Goal: Task Accomplishment & Management: Manage account settings

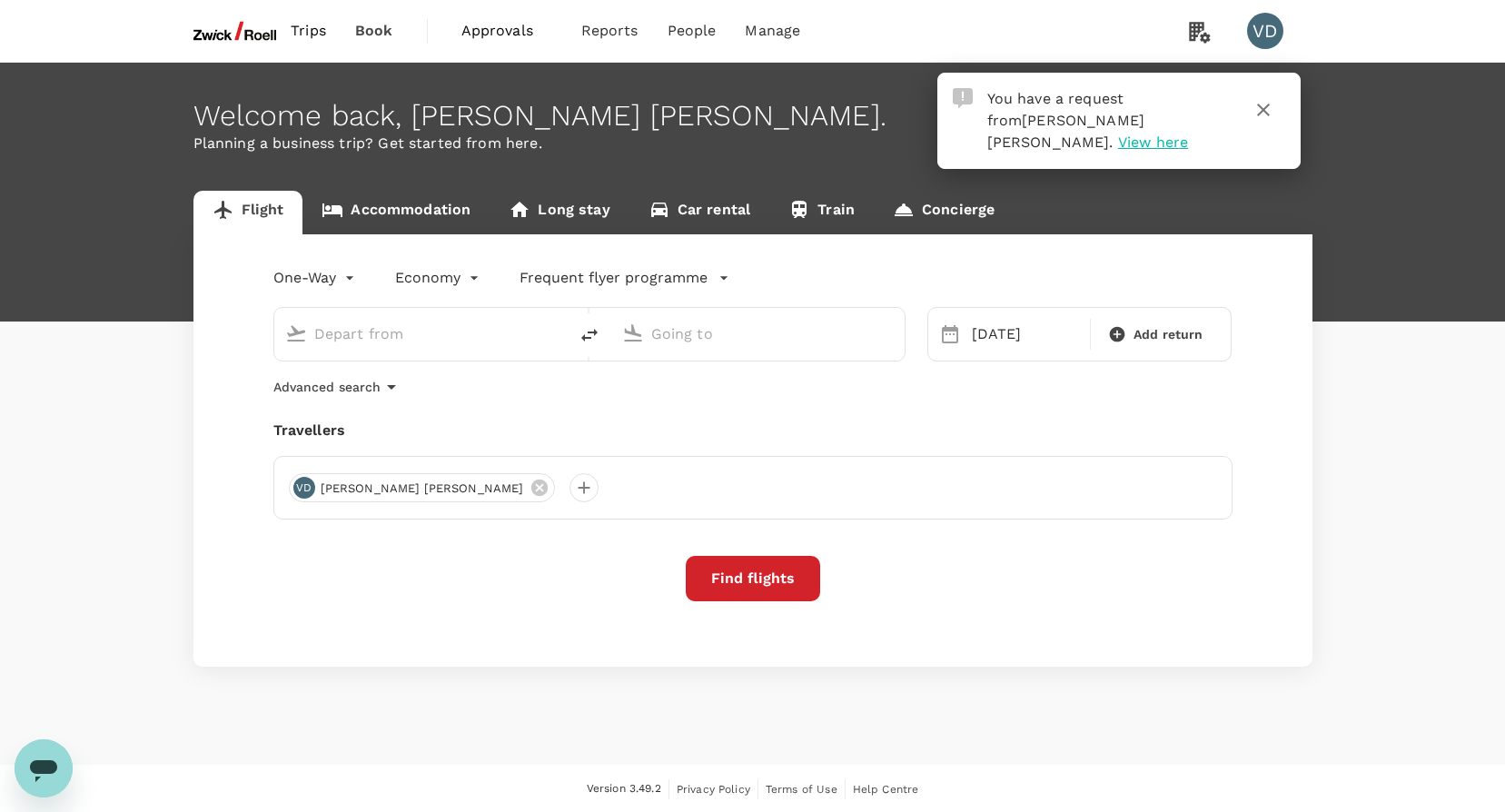
type input "Incheon Intl (ICN)"
type input "[GEOGRAPHIC_DATA], [GEOGRAPHIC_DATA] (any)"
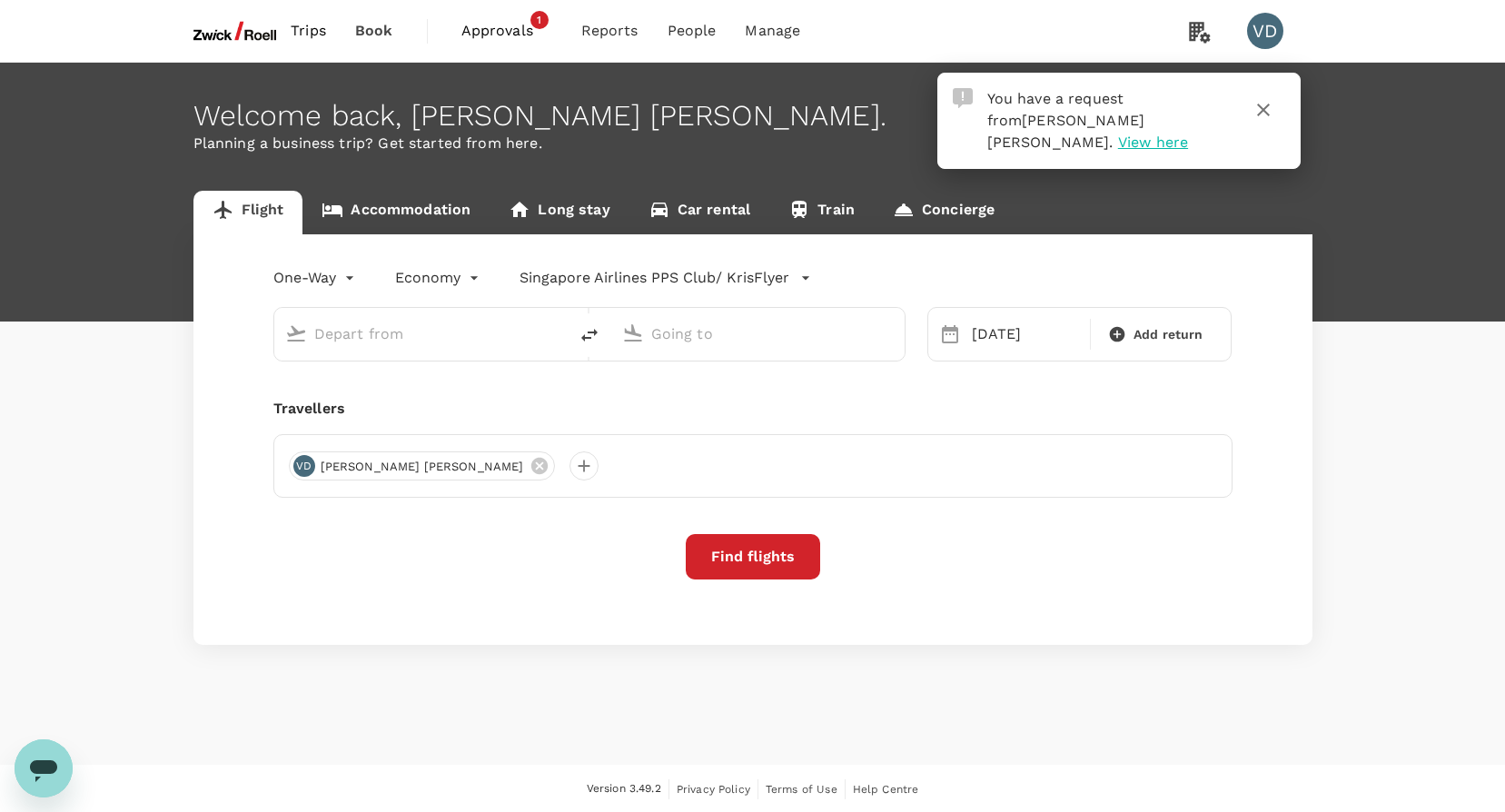
type input "Incheon Intl (ICN)"
type input "[GEOGRAPHIC_DATA], [GEOGRAPHIC_DATA] (any)"
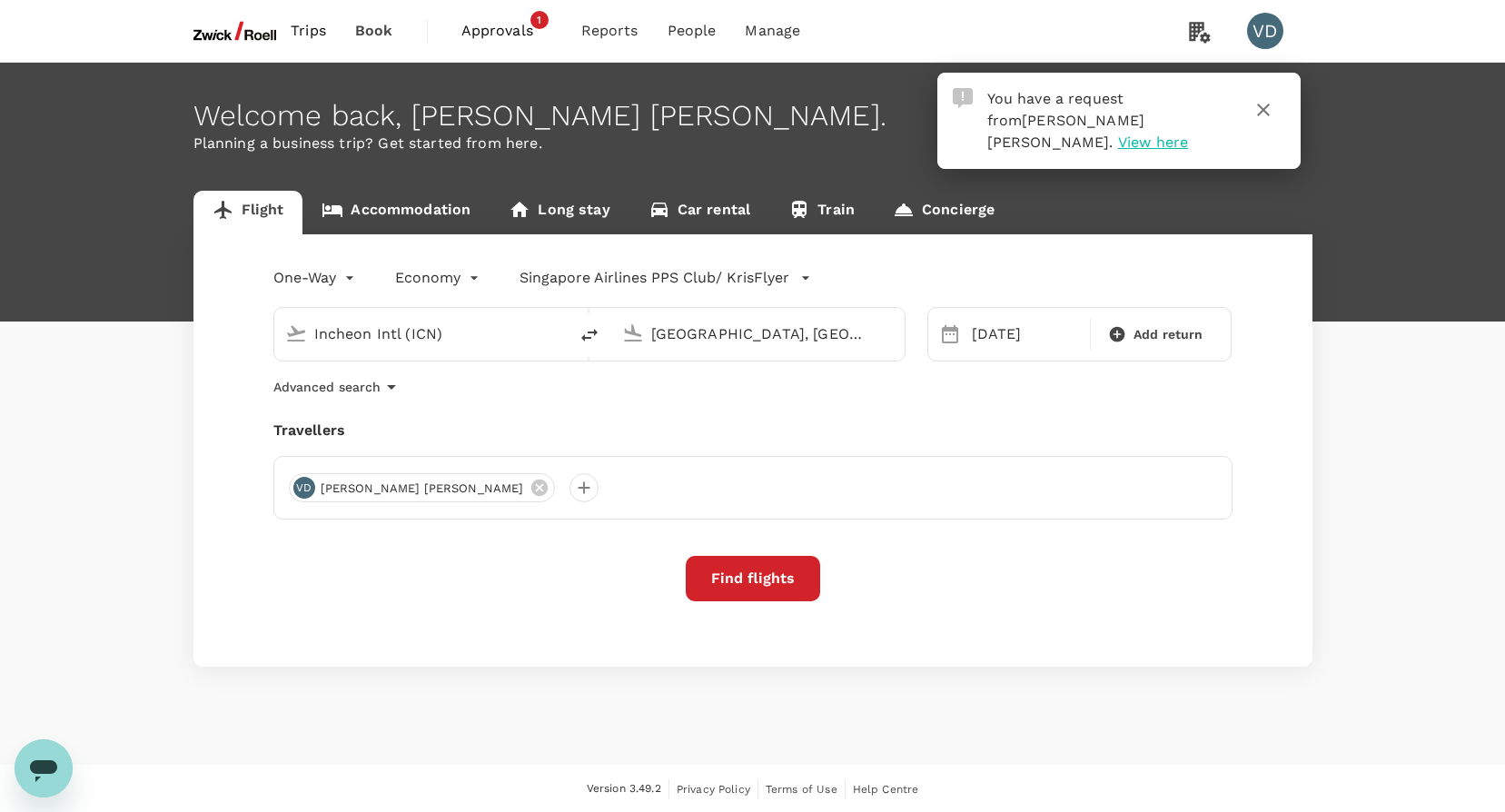
click at [534, 26] on span "1" at bounding box center [540, 19] width 18 height 18
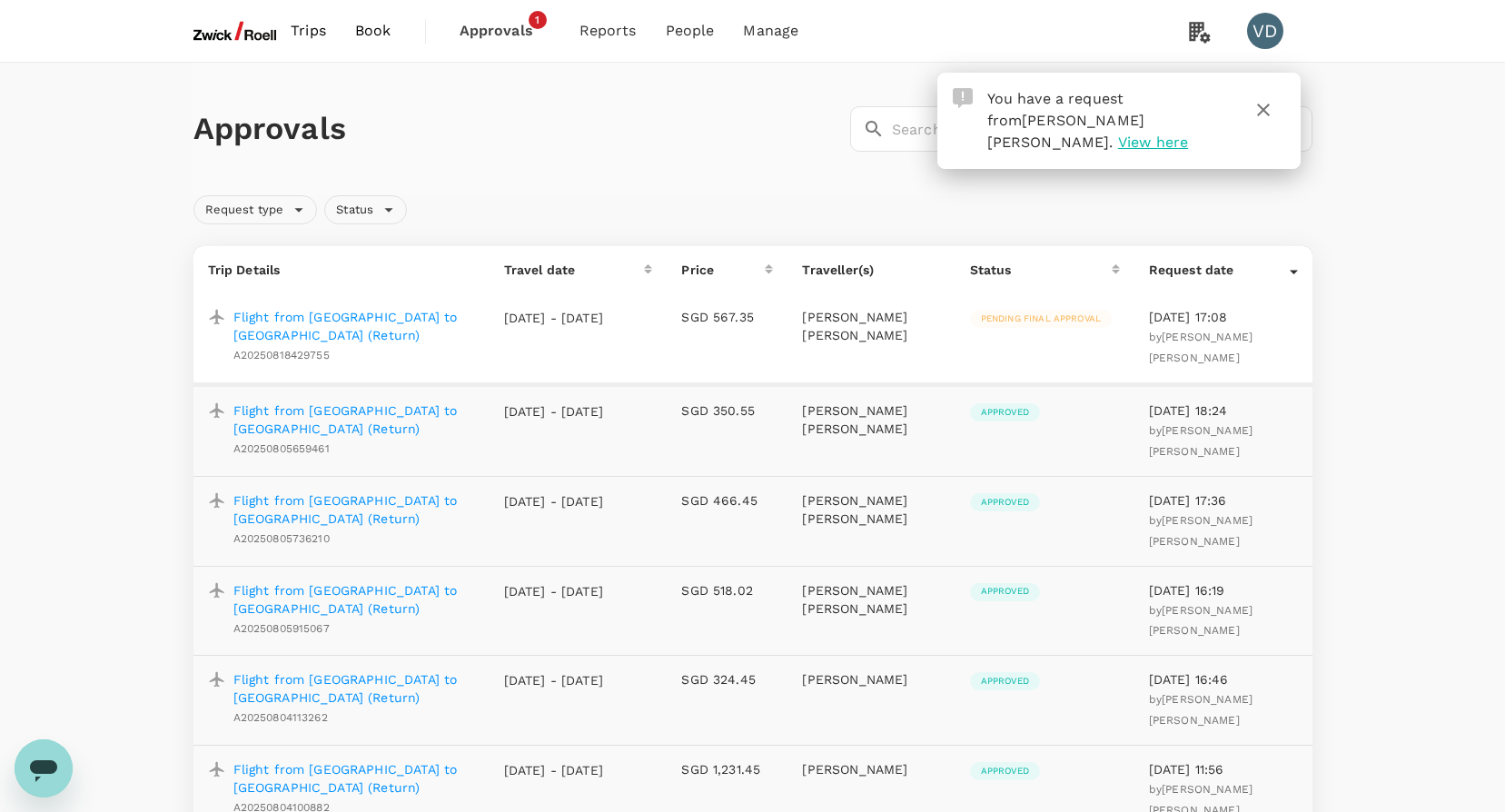
click at [403, 313] on p "Flight from [GEOGRAPHIC_DATA] to [GEOGRAPHIC_DATA] (Return)" at bounding box center [354, 325] width 242 height 36
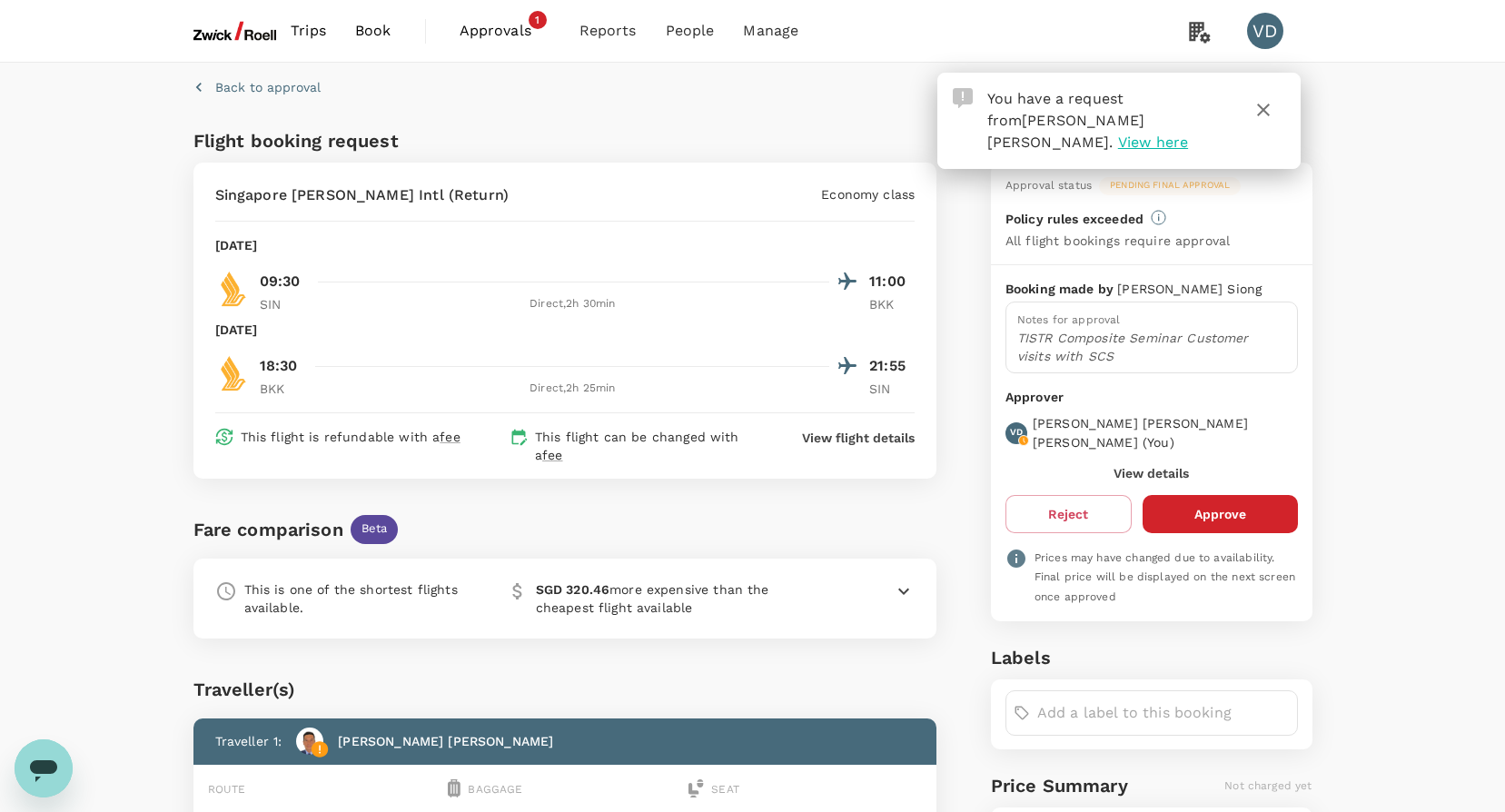
click at [914, 574] on div "This is one of the shortest flights available. SGD 320.46 more expensive than t…" at bounding box center [565, 599] width 744 height 80
click at [901, 594] on icon at bounding box center [903, 591] width 21 height 21
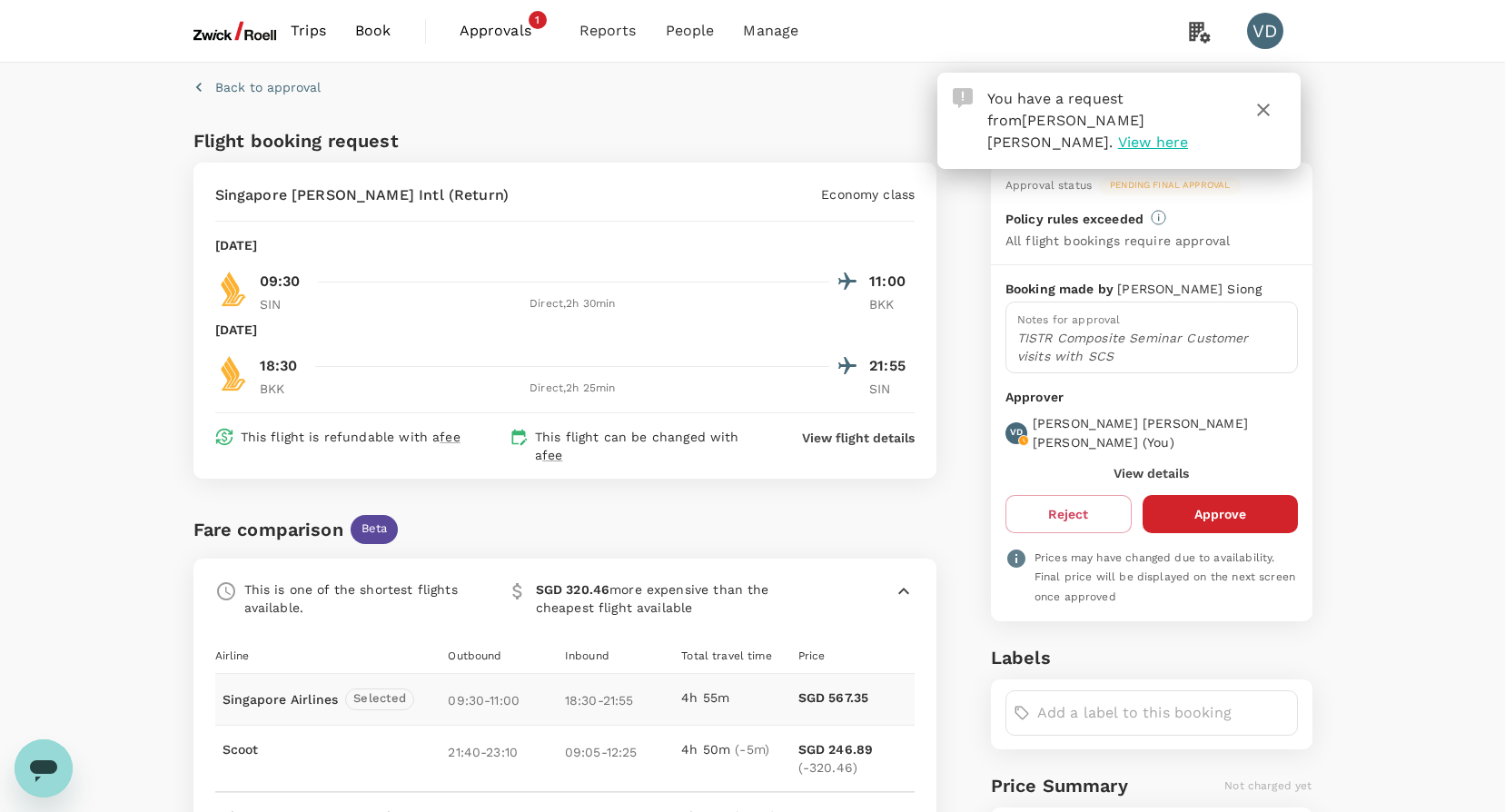
click at [1206, 497] on button "Approve" at bounding box center [1220, 513] width 155 height 38
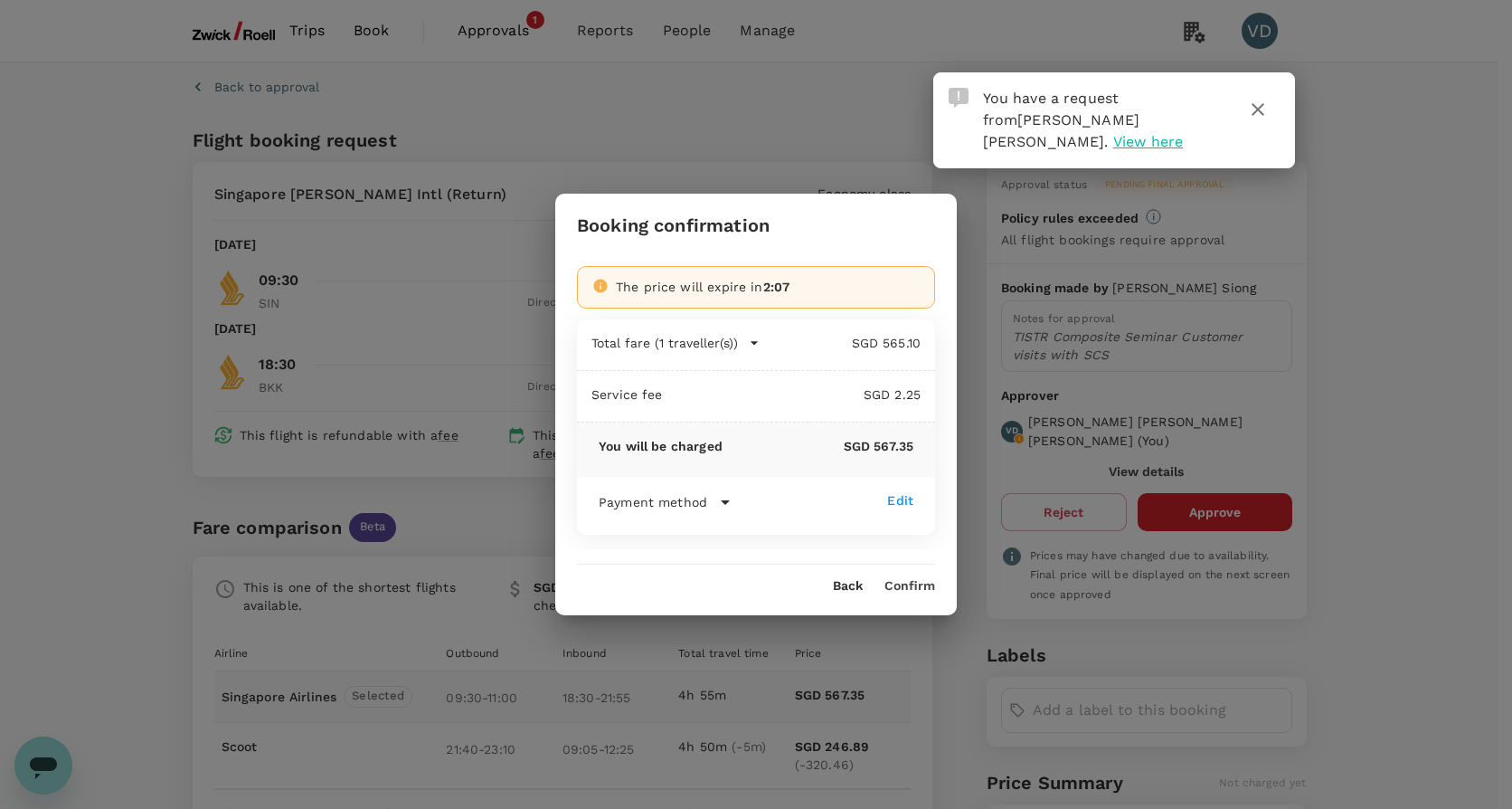
click at [907, 582] on button "Confirm" at bounding box center [909, 586] width 50 height 14
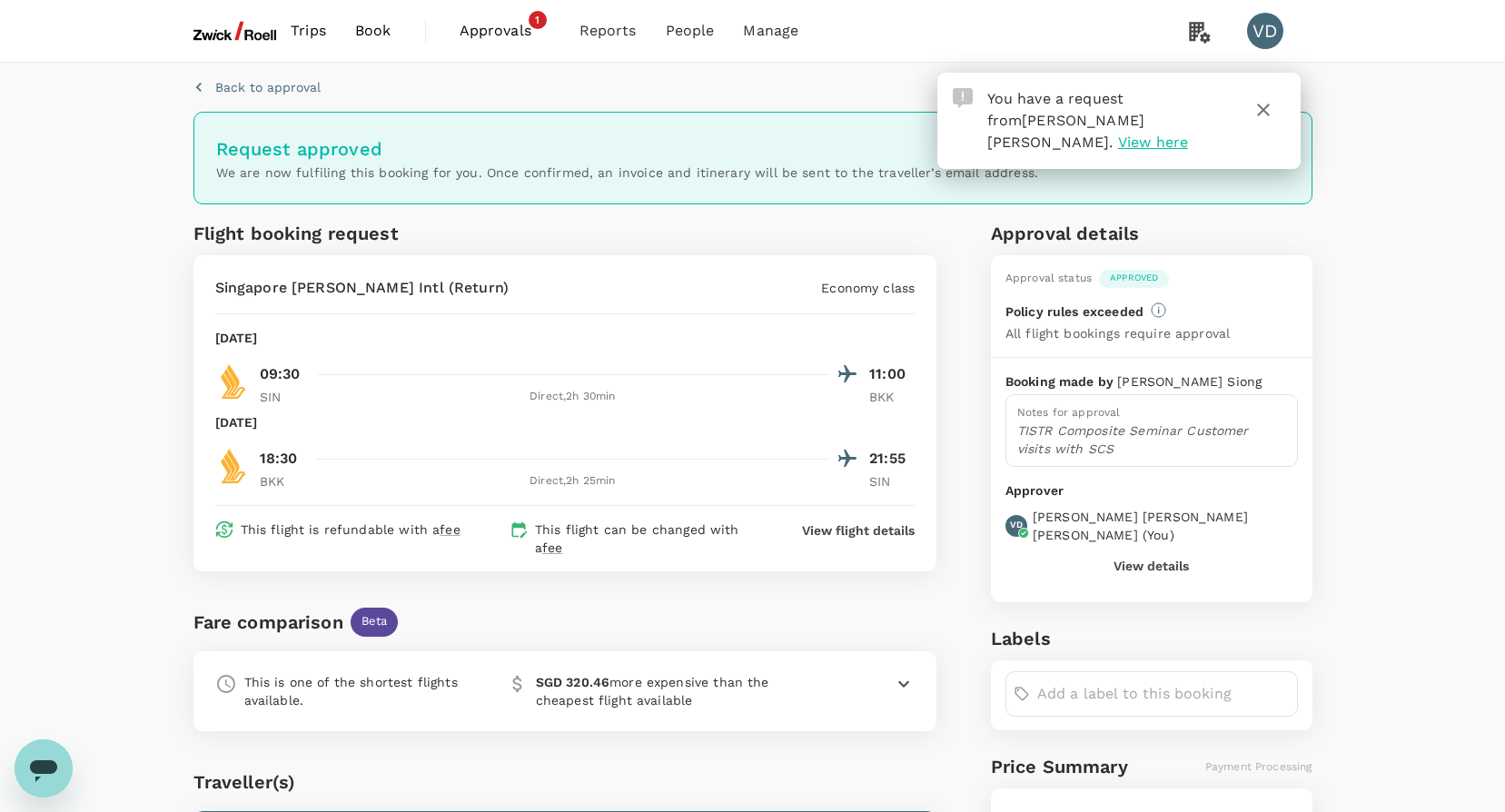
click at [1261, 111] on icon "button" at bounding box center [1262, 110] width 13 height 13
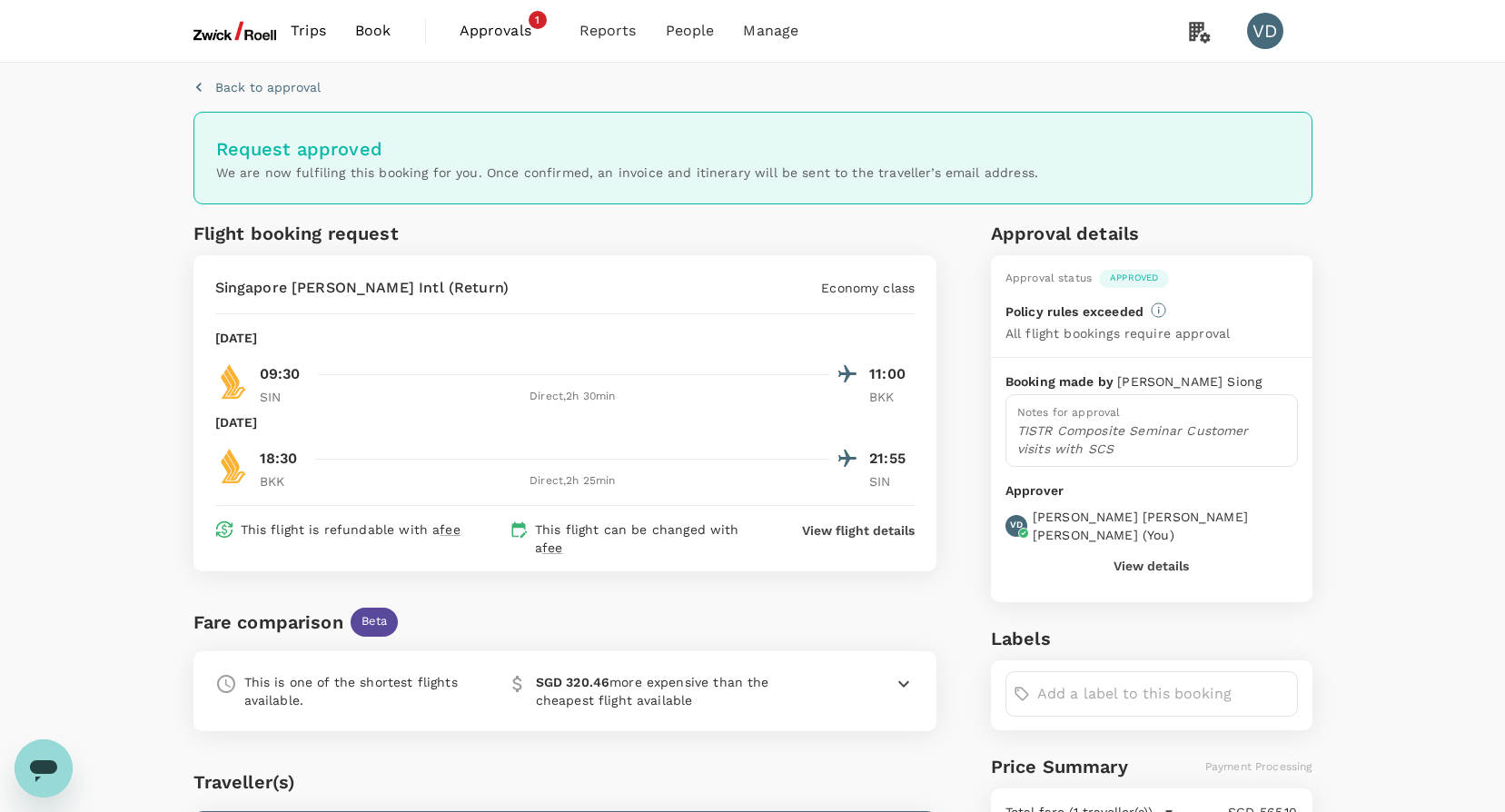
drag, startPoint x: 1396, startPoint y: 239, endPoint x: 1386, endPoint y: 235, distance: 10.8
click at [1395, 239] on div "Back to approval Request approved We are now fulfiling this booking for you. On…" at bounding box center [752, 625] width 1505 height 1123
click at [225, 34] on img at bounding box center [235, 30] width 83 height 40
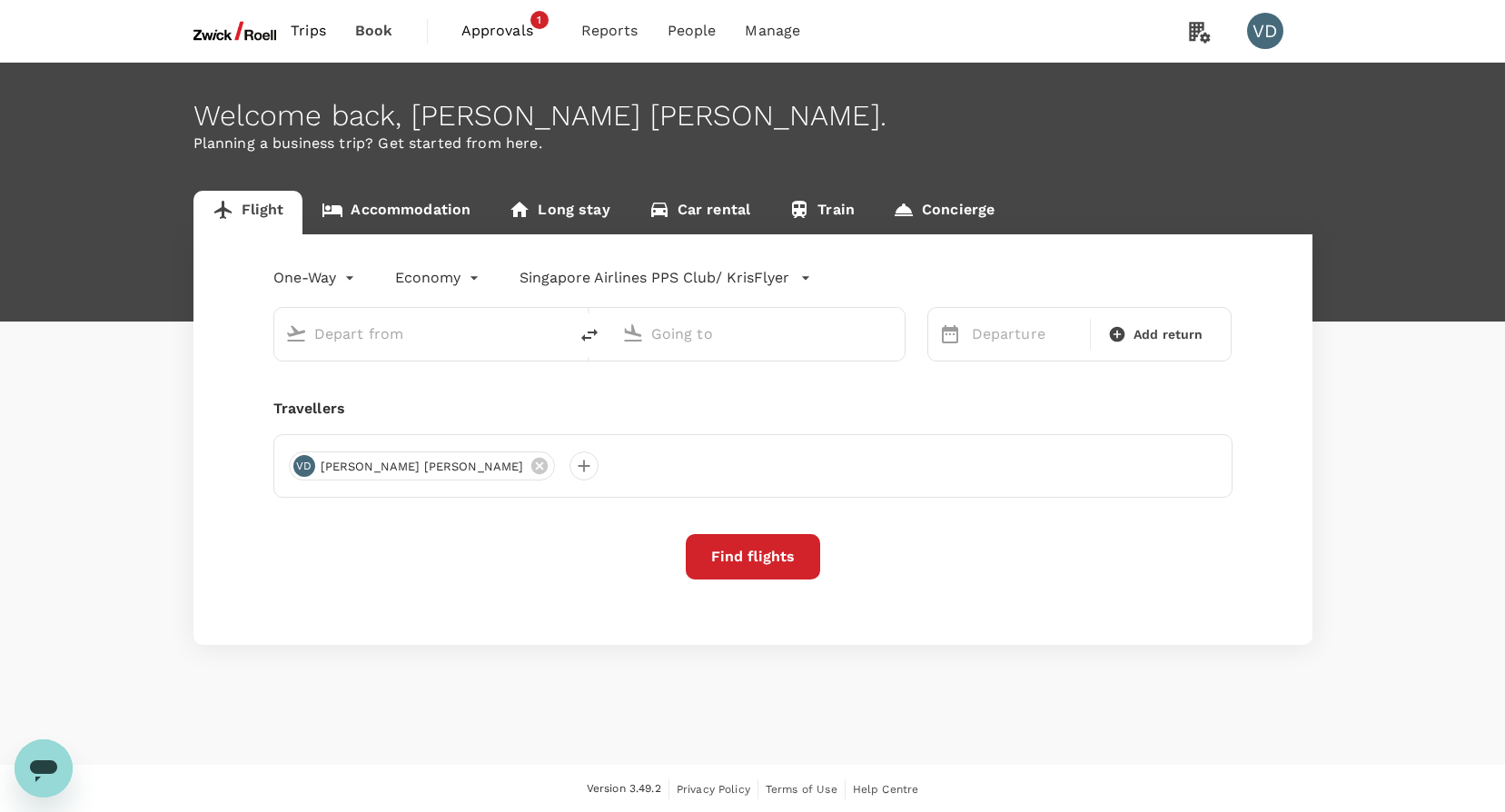
type input "Incheon Intl (ICN)"
type input "[GEOGRAPHIC_DATA], [GEOGRAPHIC_DATA] (any)"
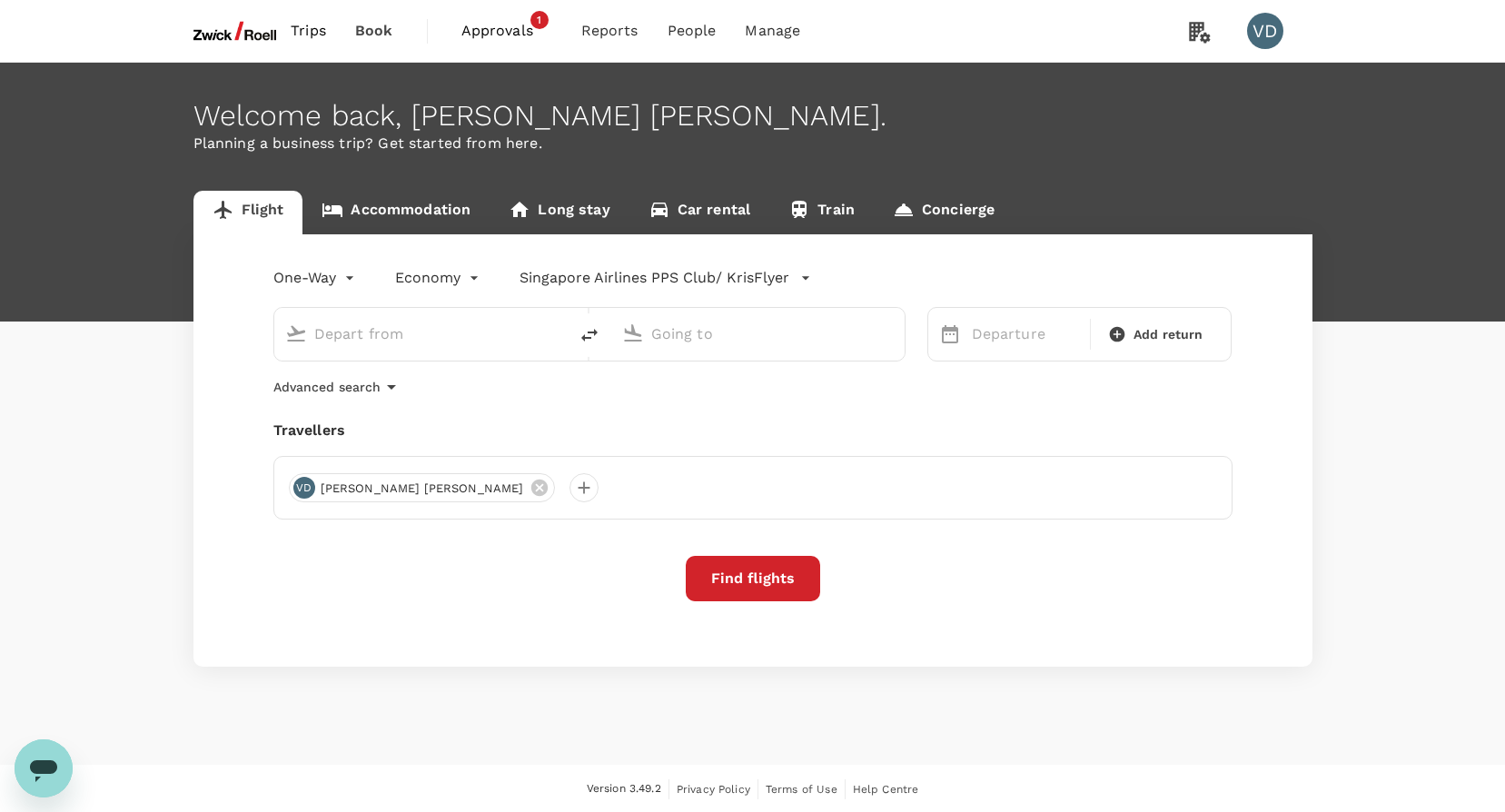
type input "Incheon Intl (ICN)"
type input "[GEOGRAPHIC_DATA], [GEOGRAPHIC_DATA] (any)"
